Goal: Navigation & Orientation: Find specific page/section

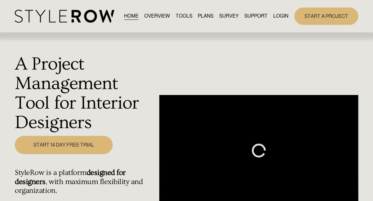
click at [282, 19] on link "LOGIN" at bounding box center [280, 16] width 15 height 8
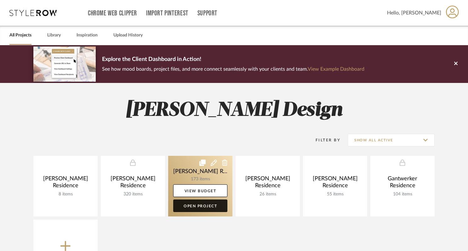
click at [214, 204] on link "Open Project" at bounding box center [200, 206] width 54 height 13
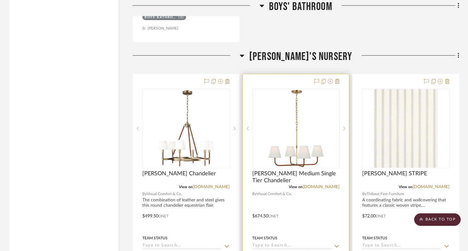
scroll to position [10125, 0]
